Goal: Task Accomplishment & Management: Manage account settings

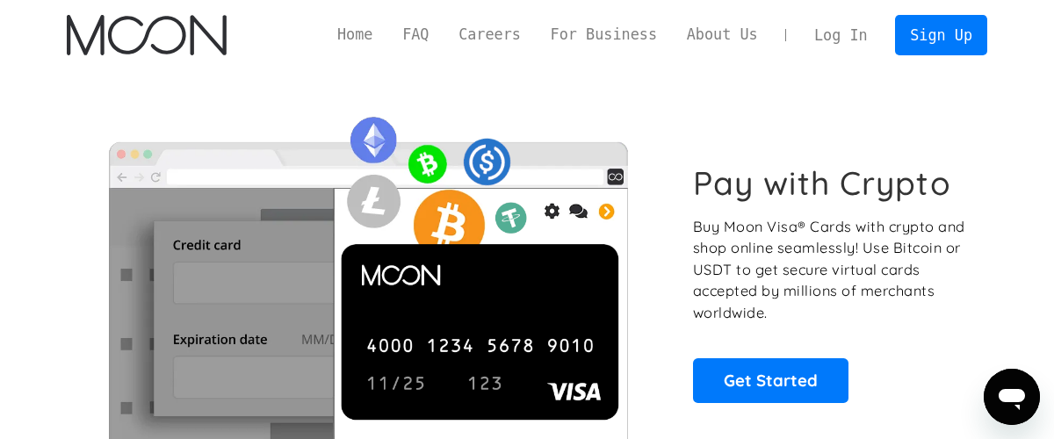
click at [821, 45] on link "Log In" at bounding box center [840, 35] width 83 height 39
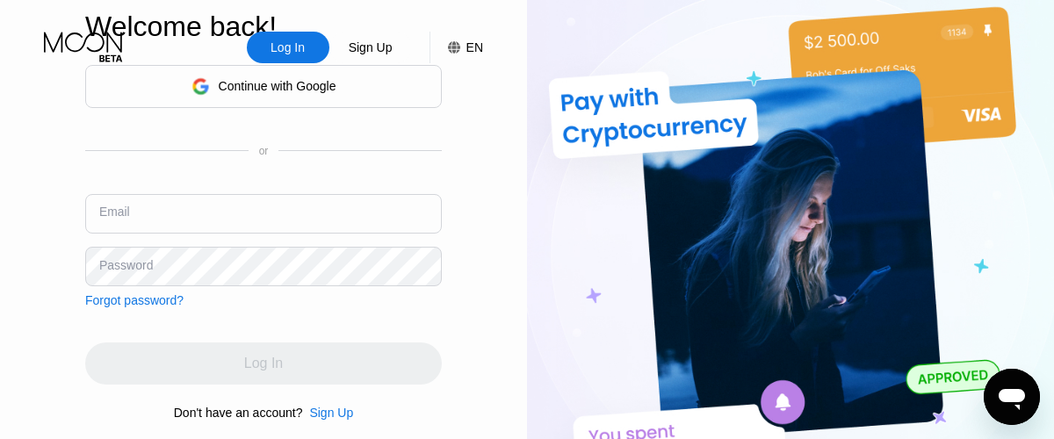
click at [204, 195] on input "text" at bounding box center [263, 214] width 357 height 40
type input "20l37d2oeqj@nospam.cloudns.ph"
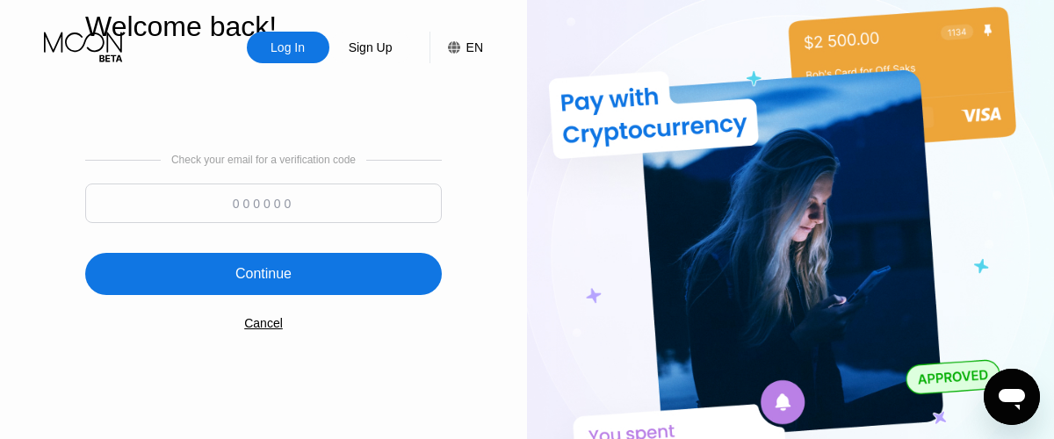
click at [372, 197] on input at bounding box center [263, 204] width 357 height 40
type input "336189"
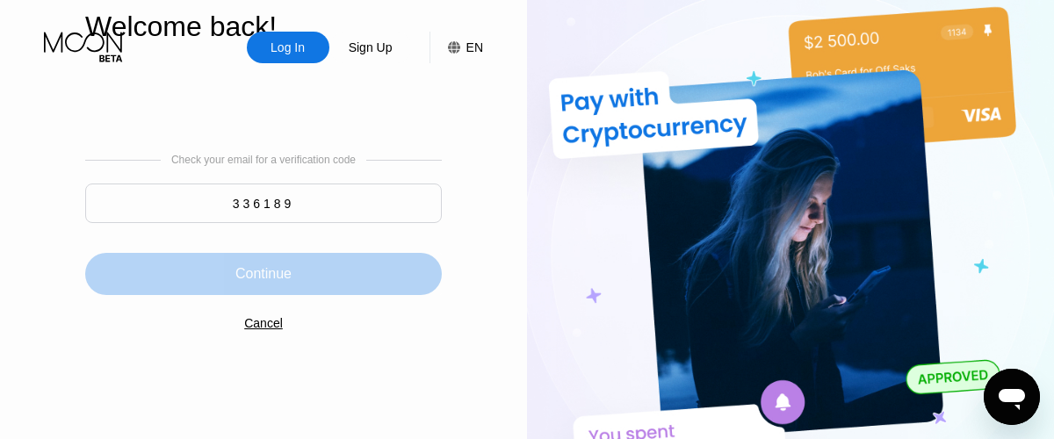
click at [294, 294] on div "Continue" at bounding box center [263, 274] width 357 height 42
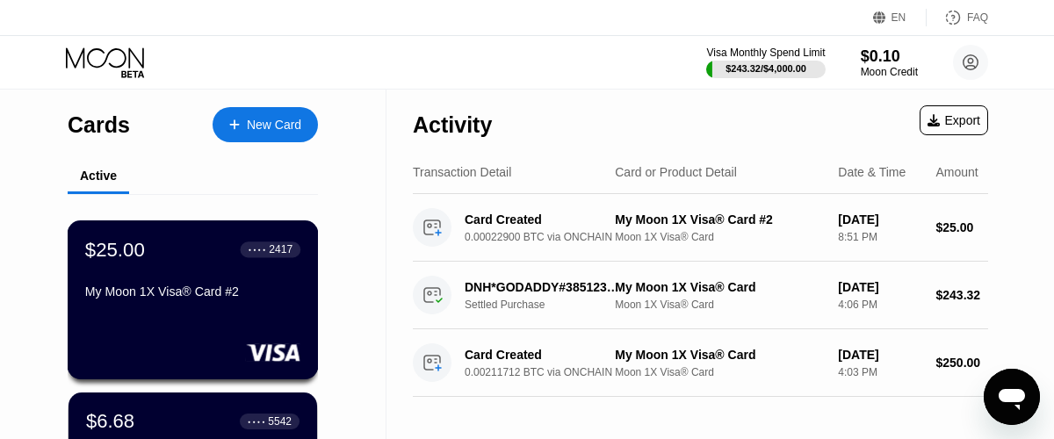
click at [201, 306] on div "$25.00 ● ● ● ● 2417 My Moon 1X Visa® Card #2" at bounding box center [193, 299] width 251 height 159
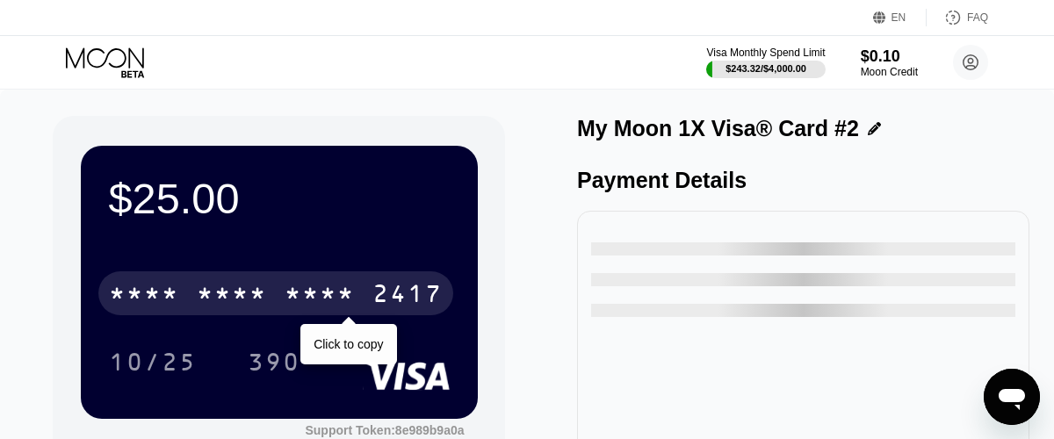
click at [397, 294] on div "2417" at bounding box center [407, 296] width 70 height 28
